Goal: Transaction & Acquisition: Purchase product/service

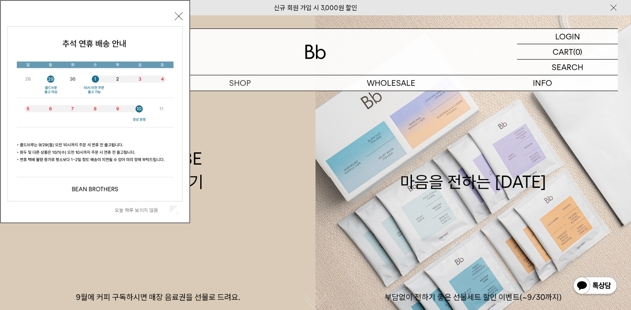
click at [176, 18] on button "닫기" at bounding box center [179, 16] width 8 height 8
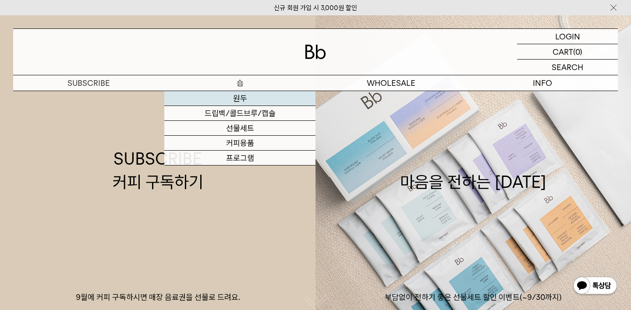
click at [243, 98] on link "원두" at bounding box center [239, 98] width 151 height 15
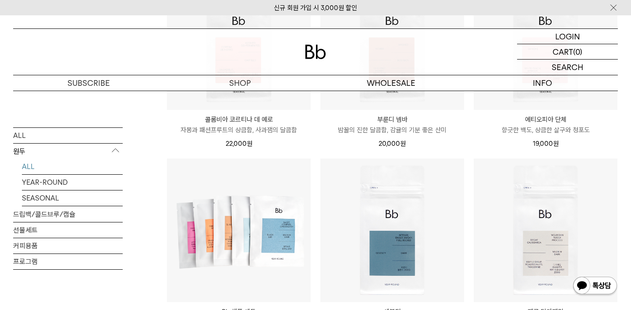
scroll to position [329, 0]
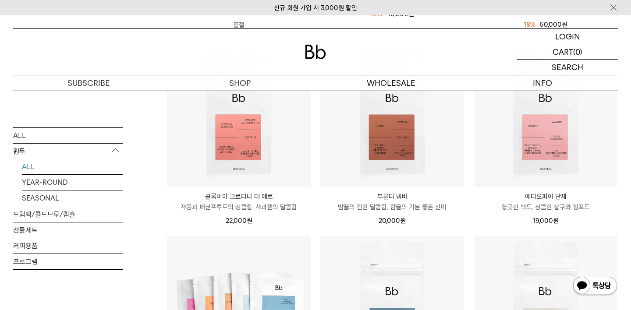
click at [540, 196] on p "에티오피아 단체" at bounding box center [546, 197] width 144 height 11
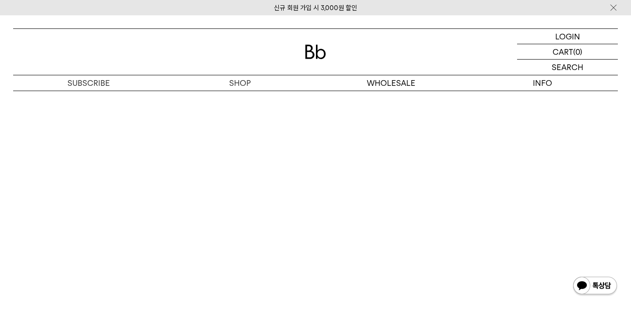
scroll to position [1917, 0]
